Goal: Task Accomplishment & Management: Manage account settings

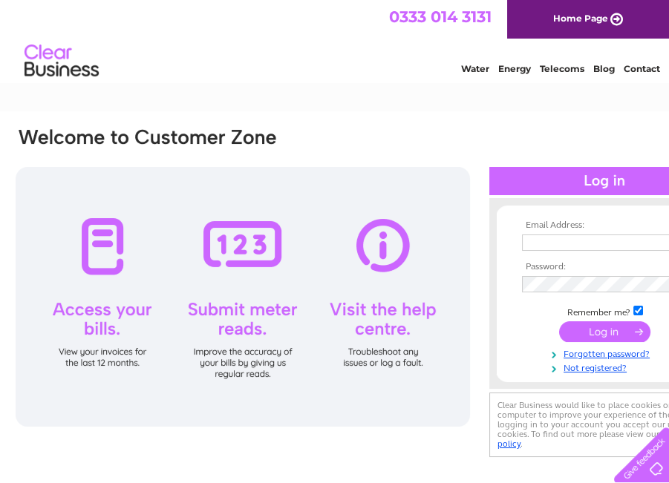
type input "[EMAIL_ADDRESS][DOMAIN_NAME]"
click at [613, 333] on input "submit" at bounding box center [604, 331] width 91 height 21
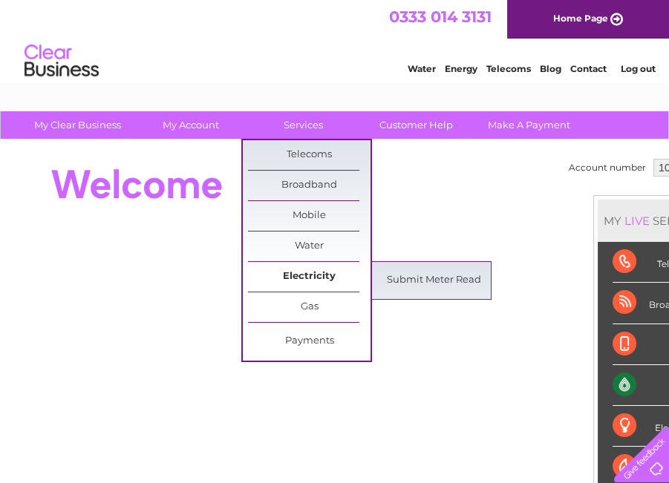
click at [315, 273] on link "Electricity" at bounding box center [309, 277] width 122 height 30
click at [427, 275] on link "Submit Meter Read" at bounding box center [434, 281] width 122 height 30
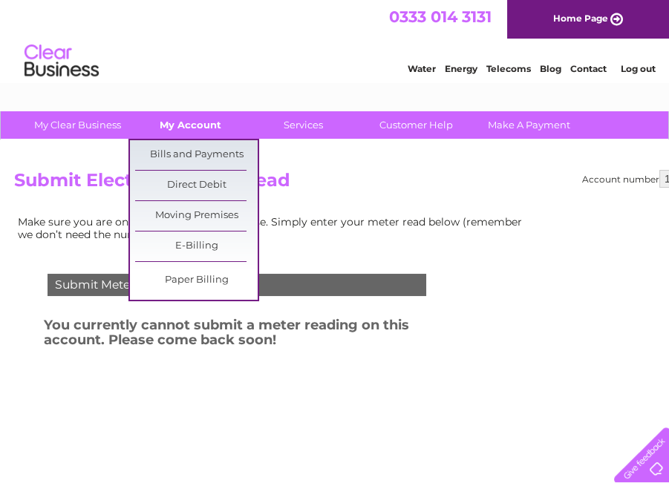
click at [194, 126] on link "My Account" at bounding box center [190, 124] width 122 height 27
click at [194, 146] on link "Bills and Payments" at bounding box center [196, 155] width 122 height 30
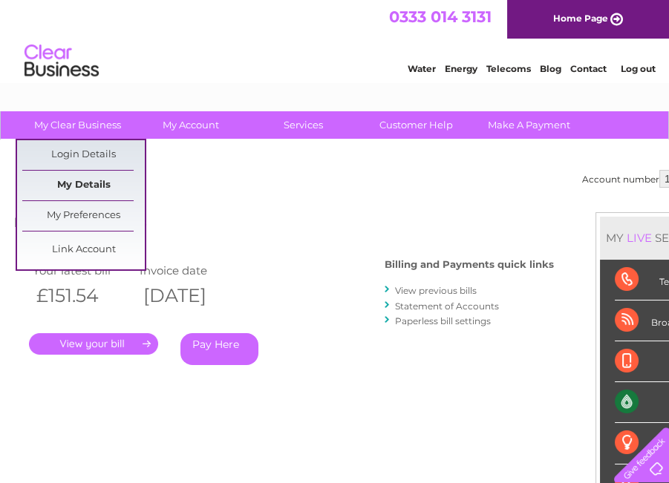
click at [97, 188] on link "My Details" at bounding box center [83, 186] width 122 height 30
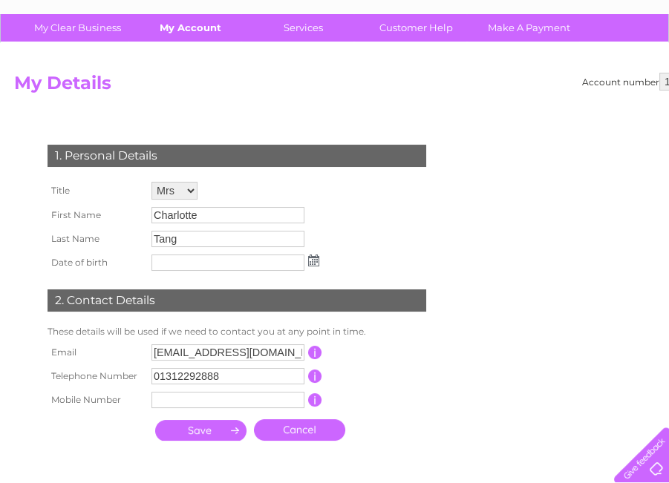
scroll to position [74, 0]
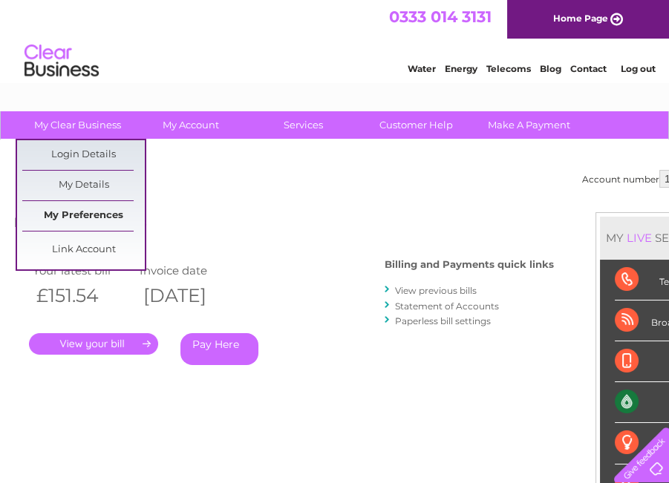
click at [90, 211] on link "My Preferences" at bounding box center [83, 216] width 122 height 30
